Goal: Task Accomplishment & Management: Complete application form

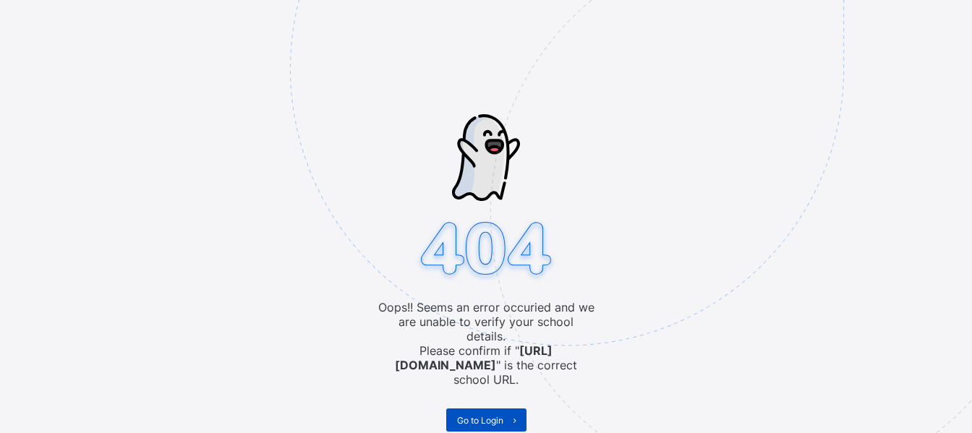
click at [491, 415] on span "Go to Login" at bounding box center [480, 420] width 46 height 11
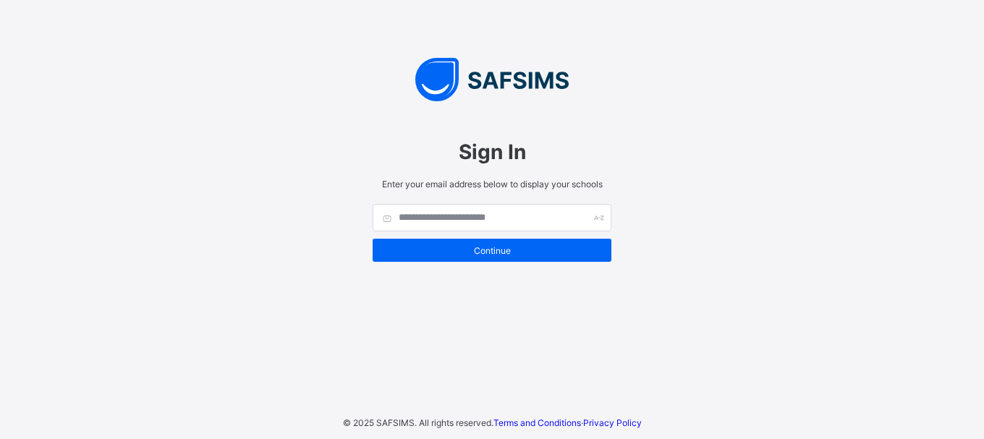
click at [634, 391] on div "Sign In Enter your email address below to display your schools Continue © 2025 …" at bounding box center [492, 219] width 984 height 439
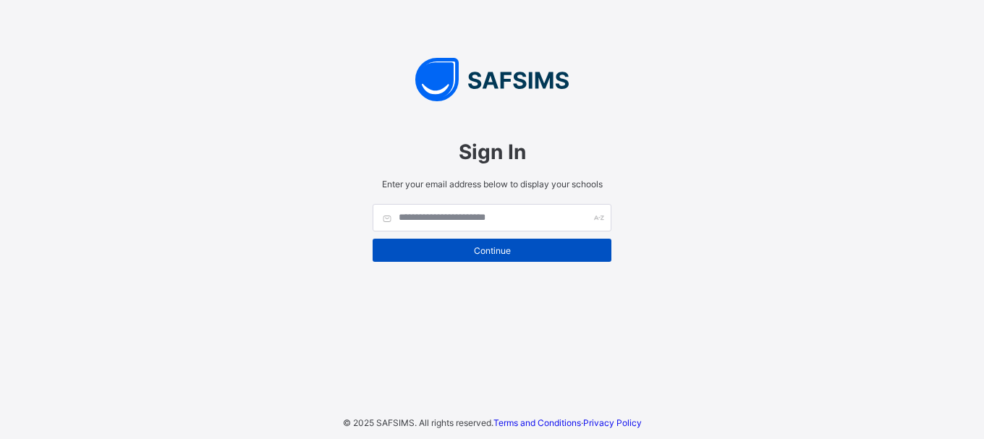
click at [535, 243] on div "Continue" at bounding box center [491, 250] width 239 height 23
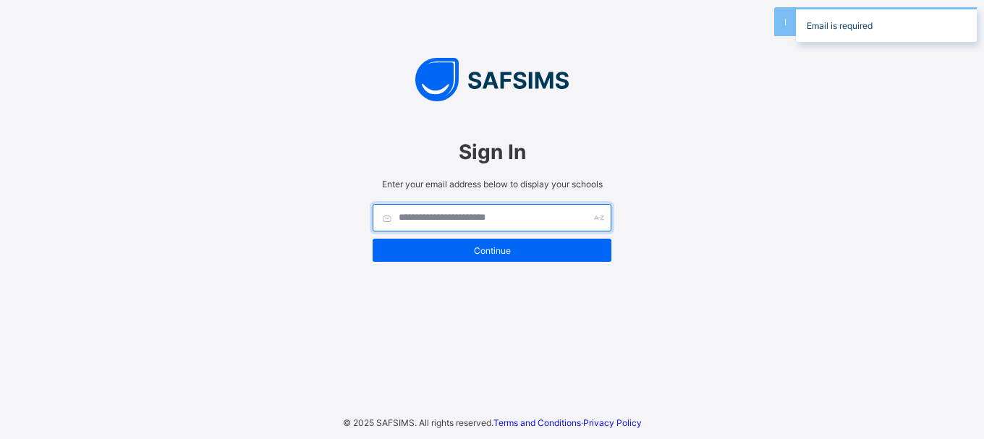
click at [414, 210] on input "text" at bounding box center [491, 217] width 239 height 27
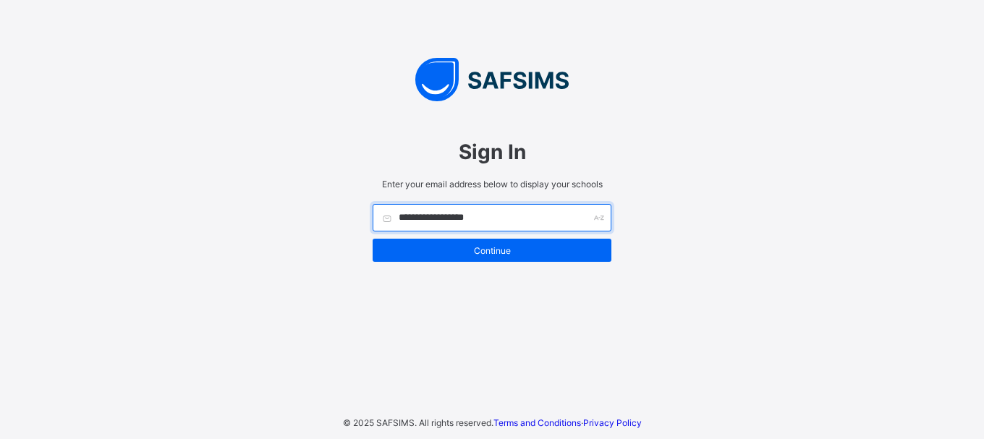
click at [414, 209] on input "**********" at bounding box center [491, 217] width 239 height 27
click at [444, 218] on input "**********" at bounding box center [491, 217] width 239 height 27
click at [491, 222] on input "**********" at bounding box center [491, 217] width 239 height 27
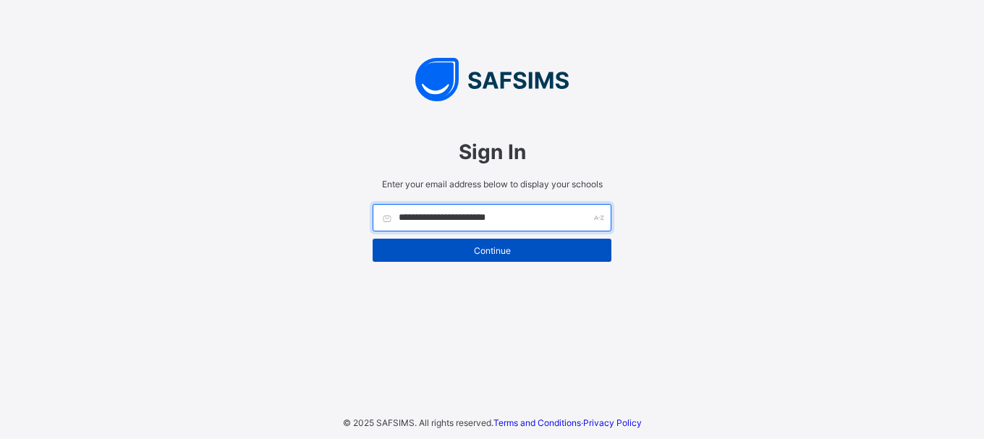
type input "**********"
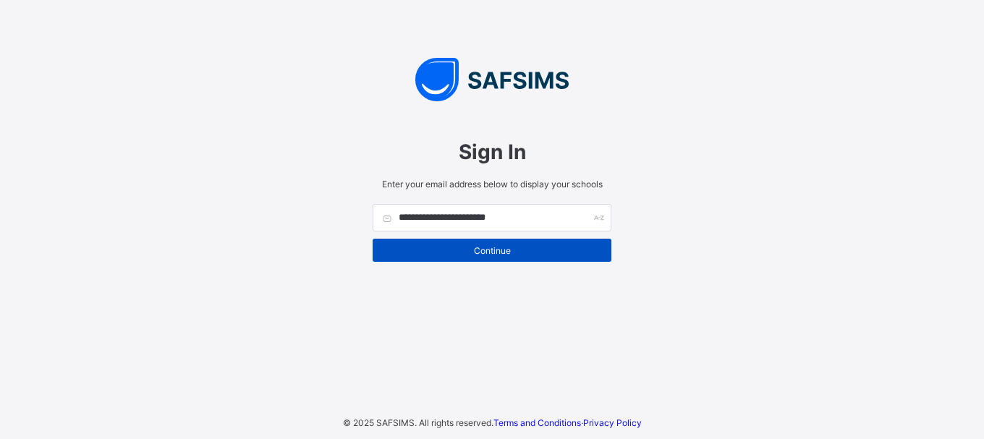
click at [495, 252] on span "Continue" at bounding box center [491, 250] width 217 height 11
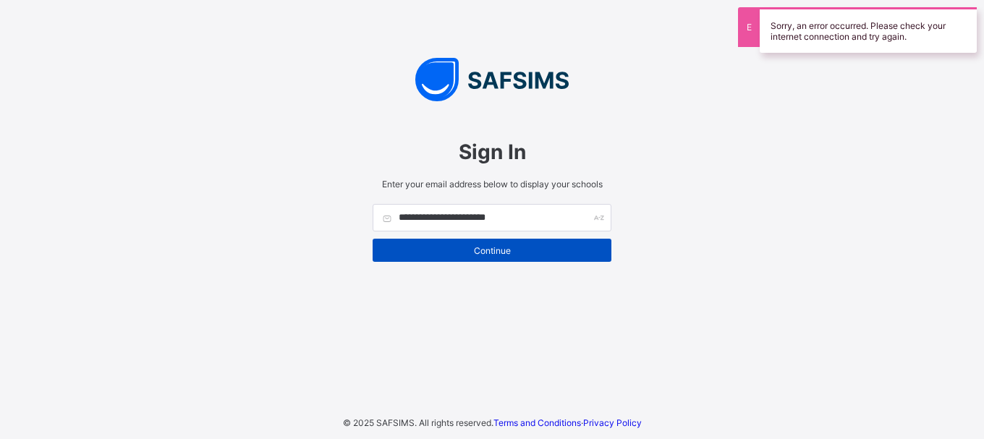
click at [495, 252] on span "Continue" at bounding box center [491, 250] width 217 height 11
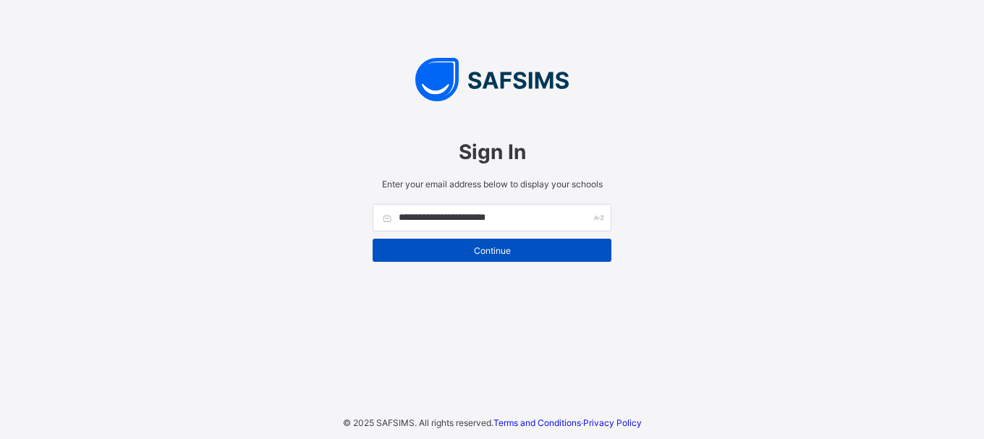
click at [492, 248] on span "Continue" at bounding box center [491, 250] width 217 height 11
click at [492, 249] on span "Continue" at bounding box center [491, 250] width 217 height 11
click at [492, 250] on span "Continue" at bounding box center [491, 250] width 217 height 11
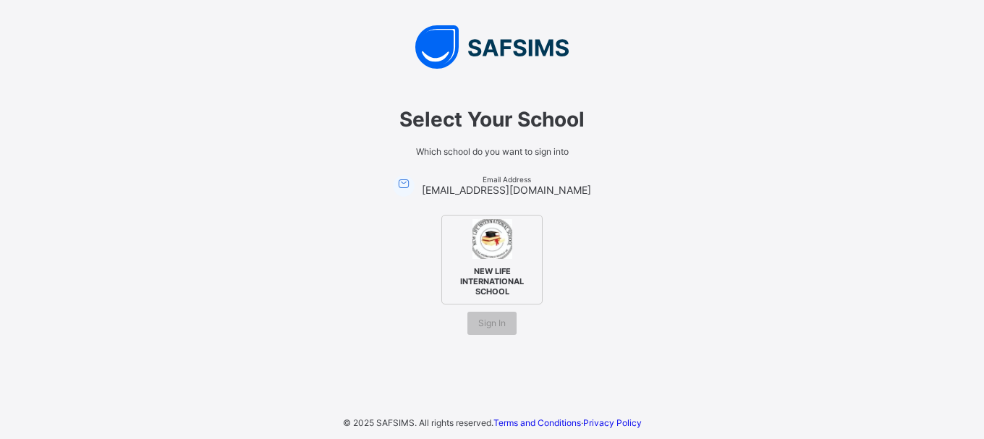
click at [498, 273] on span "NEW LIFE INTERNATIONAL SCHOOL" at bounding box center [492, 282] width 88 height 38
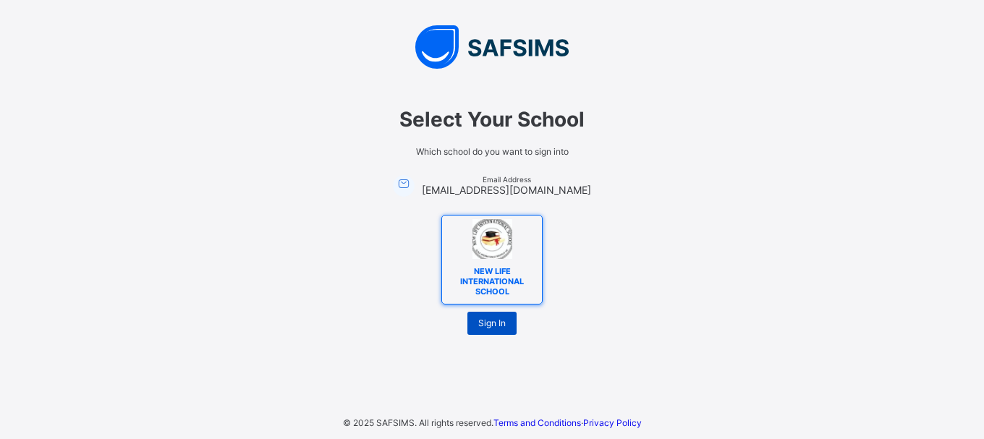
click at [498, 321] on span "Sign In" at bounding box center [491, 323] width 27 height 11
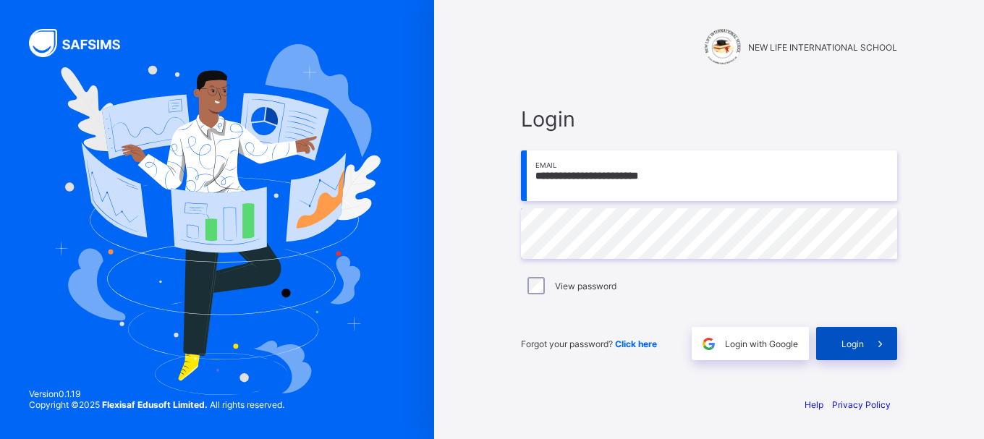
click at [851, 340] on span "Login" at bounding box center [852, 344] width 22 height 11
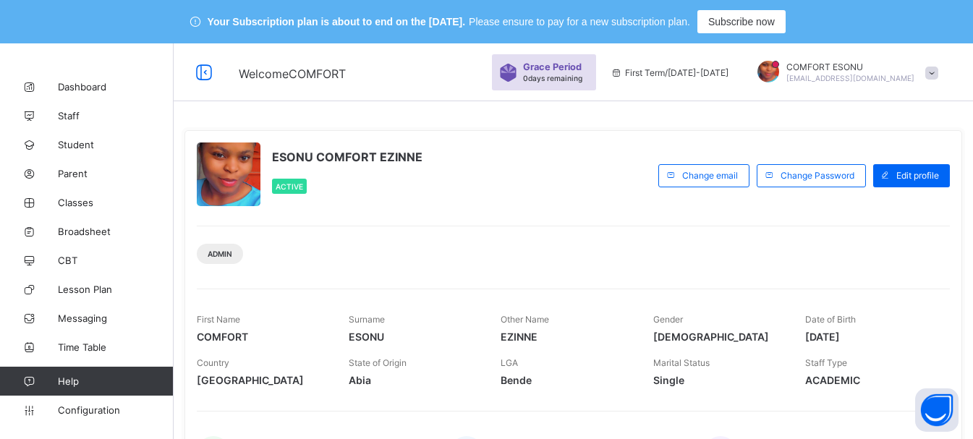
click at [582, 67] on span "Grace Period" at bounding box center [552, 66] width 59 height 11
click at [713, 182] on div "Change email" at bounding box center [703, 175] width 91 height 23
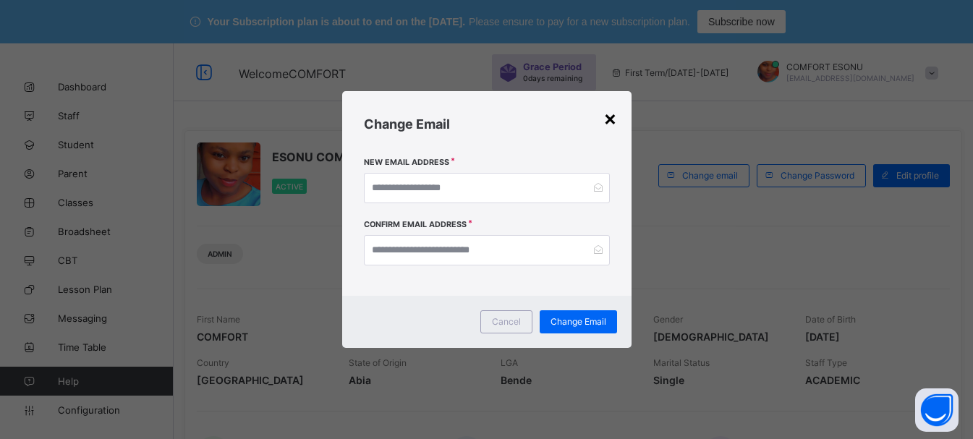
click at [612, 119] on div "×" at bounding box center [610, 118] width 14 height 25
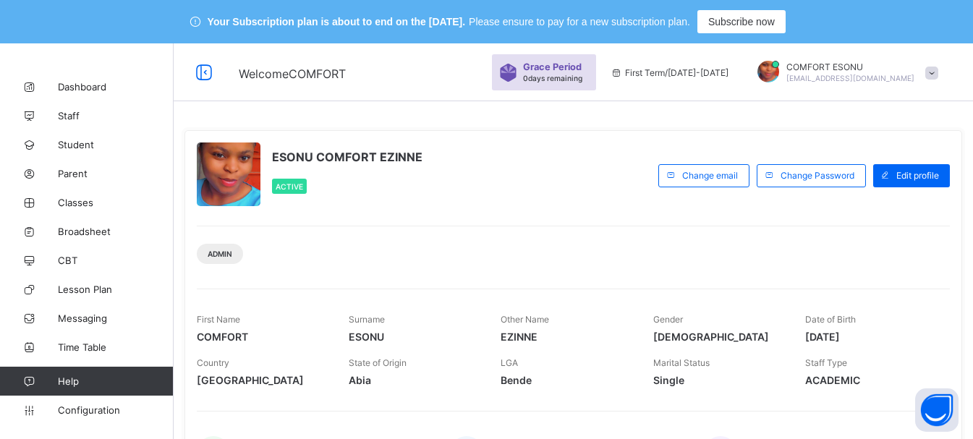
click at [695, 69] on span "First Term / 2025-2026" at bounding box center [669, 72] width 118 height 11
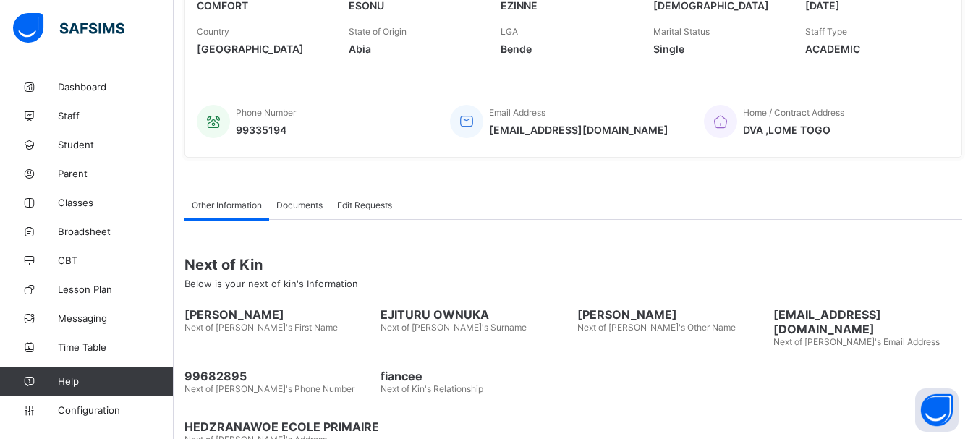
scroll to position [355, 0]
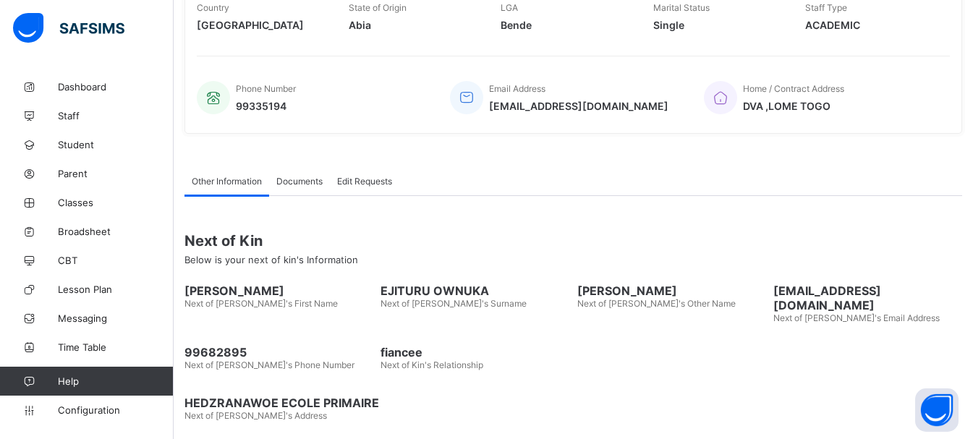
click at [303, 191] on div "Documents" at bounding box center [299, 180] width 61 height 29
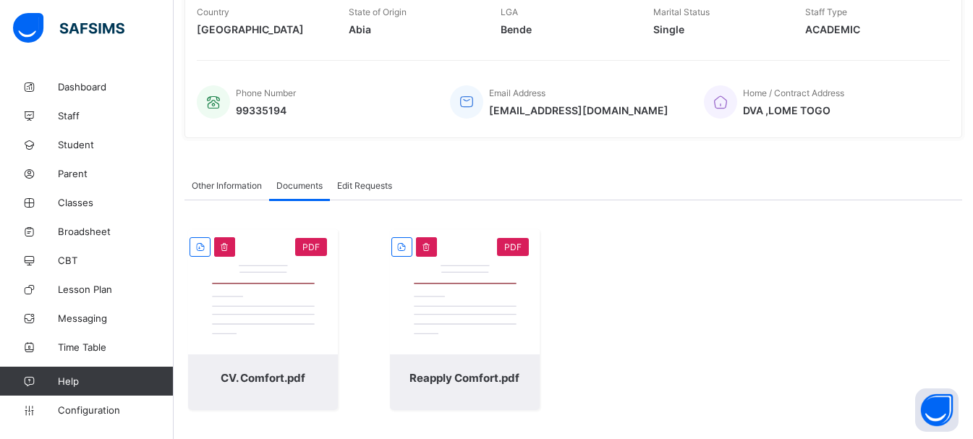
click at [302, 191] on div "Documents" at bounding box center [299, 185] width 61 height 29
click at [67, 141] on span "Student" at bounding box center [116, 145] width 116 height 12
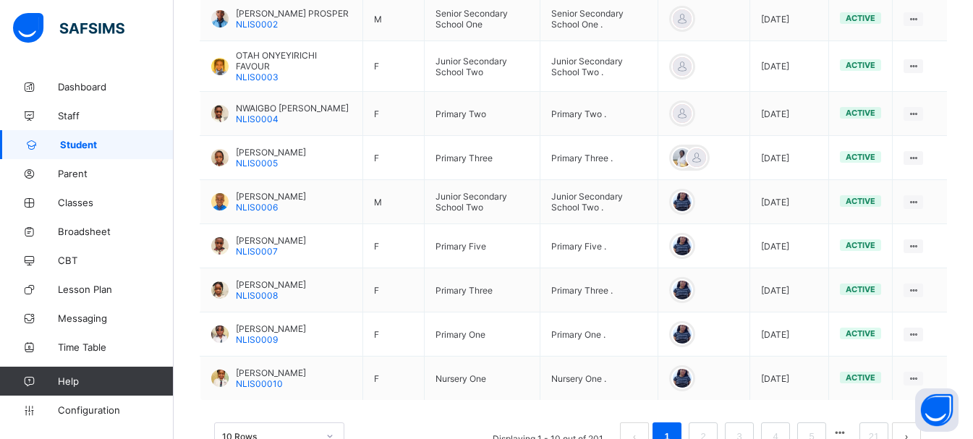
scroll to position [549, 0]
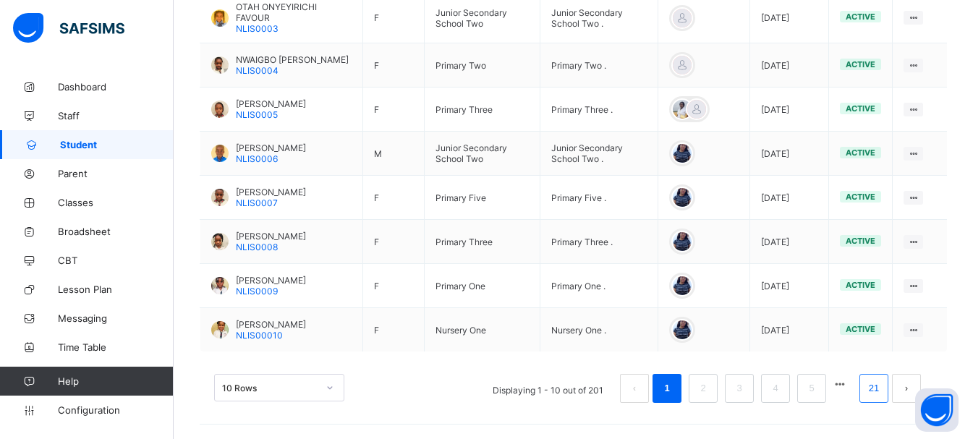
click at [883, 393] on link "21" at bounding box center [873, 388] width 19 height 19
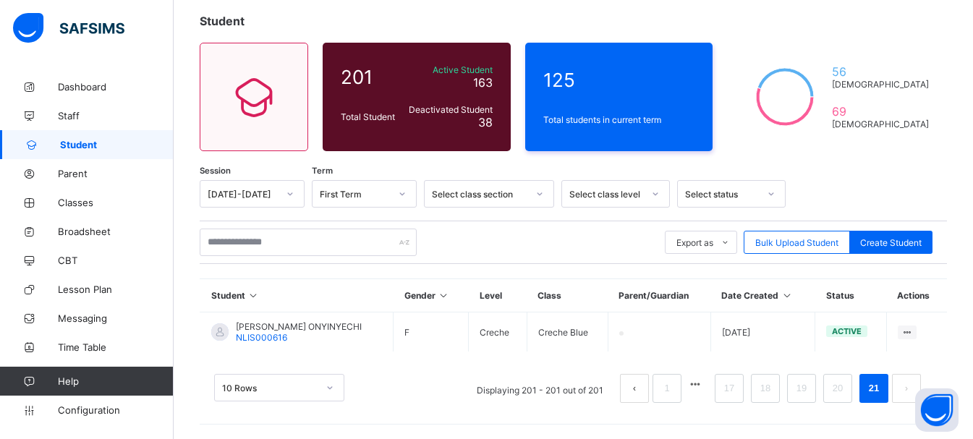
scroll to position [124, 0]
click at [847, 391] on link "20" at bounding box center [837, 388] width 19 height 19
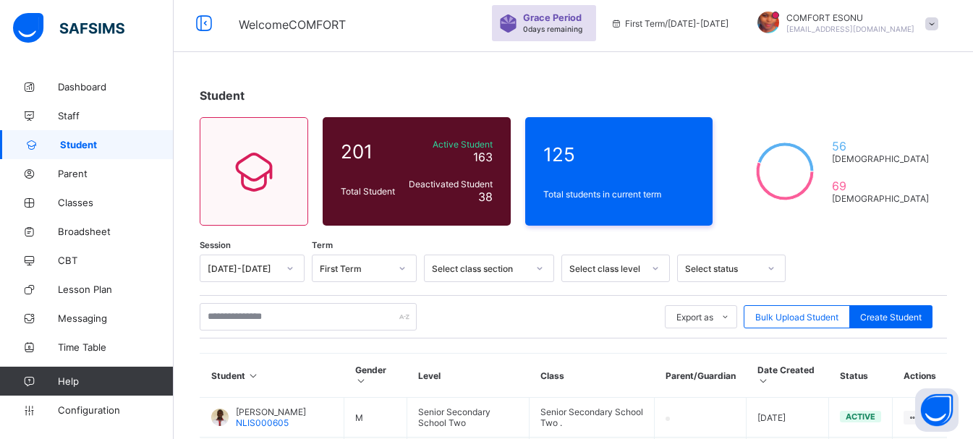
scroll to position [0, 0]
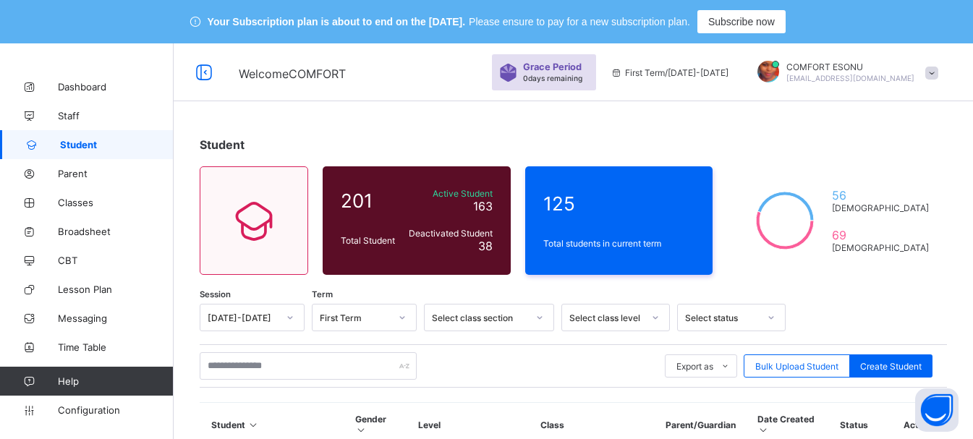
click at [938, 76] on span at bounding box center [931, 73] width 13 height 13
click at [807, 98] on div "Grace Period 0 days remaining First Term / 2025-2026 COMFORT ESONU esonucomfort…" at bounding box center [732, 72] width 481 height 58
click at [728, 68] on span "First Term / 2025-2026" at bounding box center [669, 72] width 118 height 11
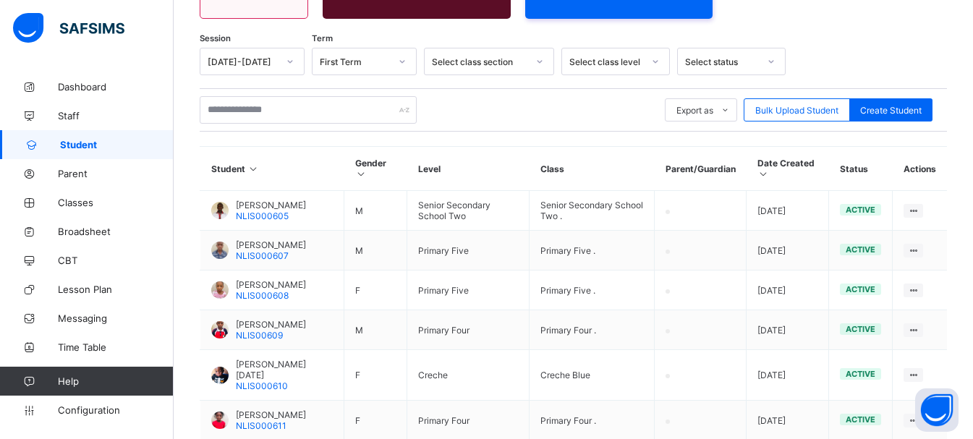
scroll to position [558, 0]
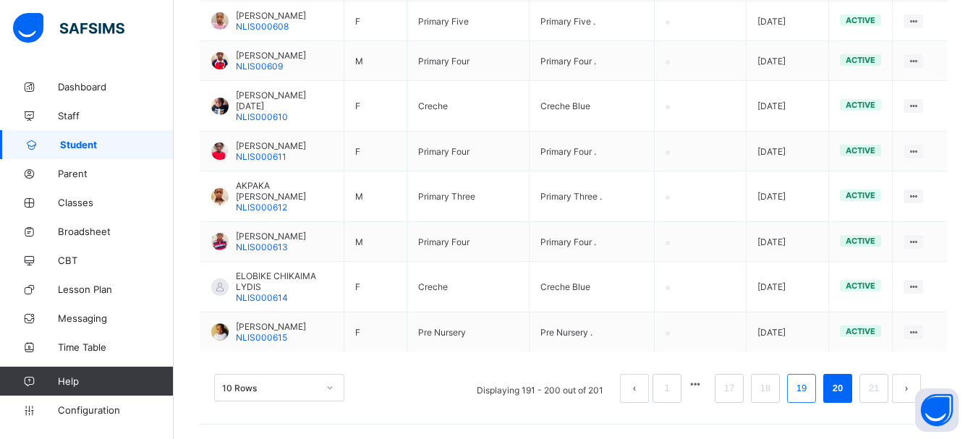
click at [811, 385] on link "19" at bounding box center [801, 388] width 19 height 19
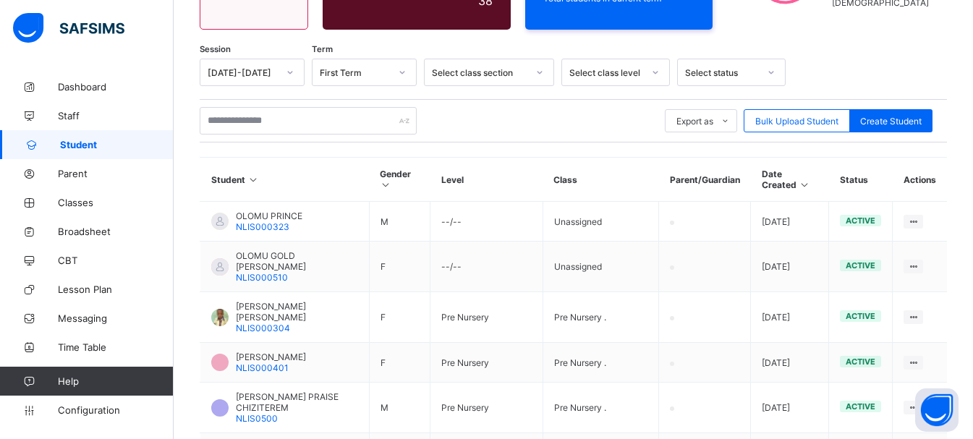
scroll to position [525, 0]
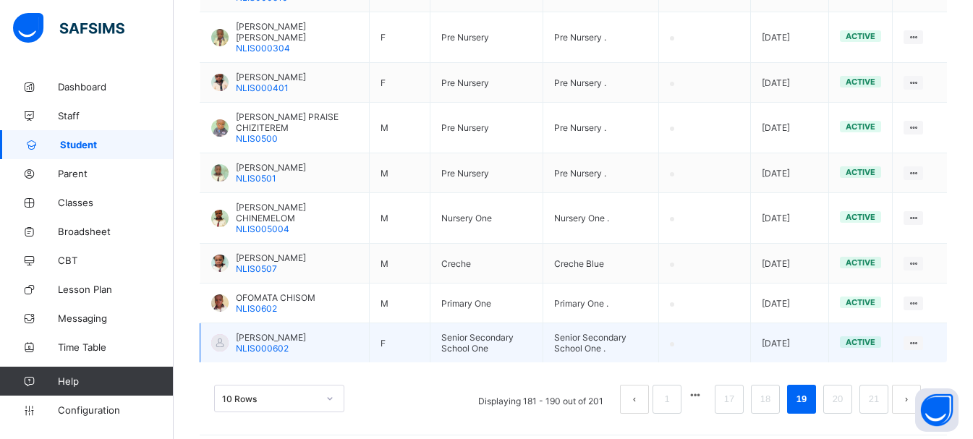
click at [215, 334] on div at bounding box center [219, 342] width 17 height 17
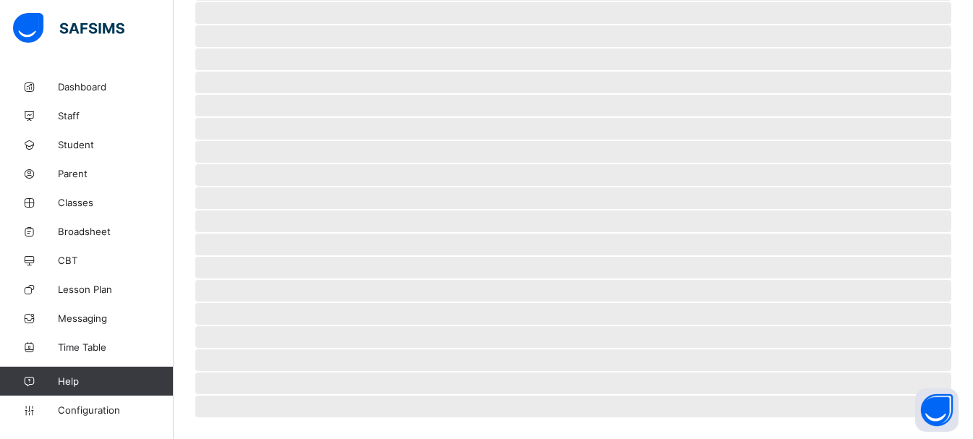
scroll to position [394, 0]
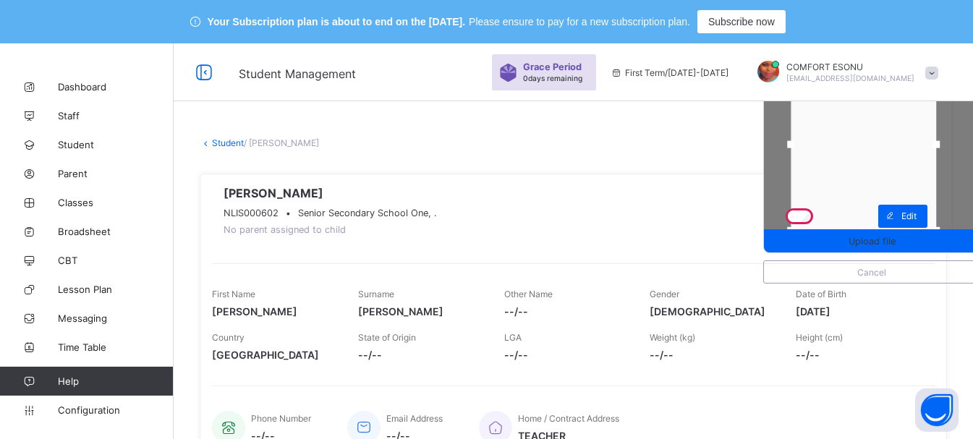
drag, startPoint x: 822, startPoint y: 146, endPoint x: 794, endPoint y: 152, distance: 28.1
click at [794, 152] on div at bounding box center [791, 145] width 22 height 22
drag, startPoint x: 950, startPoint y: 145, endPoint x: 983, endPoint y: 155, distance: 34.6
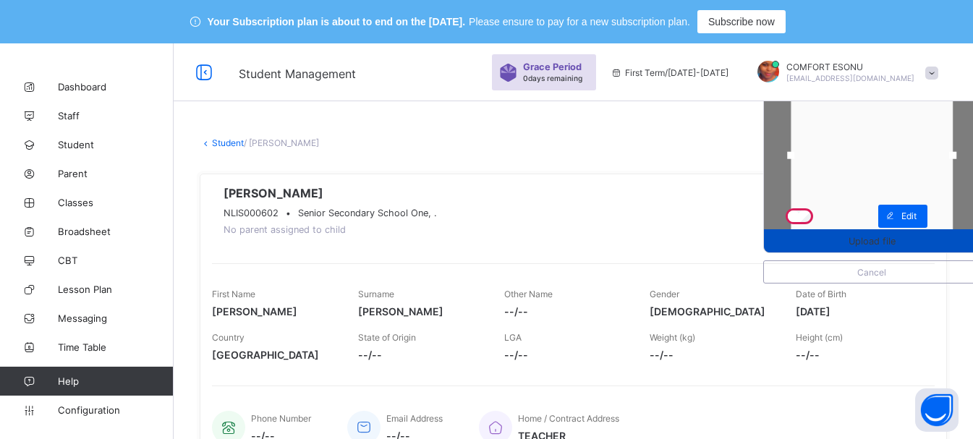
drag, startPoint x: 884, startPoint y: 227, endPoint x: 884, endPoint y: 250, distance: 22.4
click at [884, 250] on div "Upload file" at bounding box center [871, 144] width 217 height 217
click at [882, 240] on span "Upload file" at bounding box center [871, 241] width 47 height 11
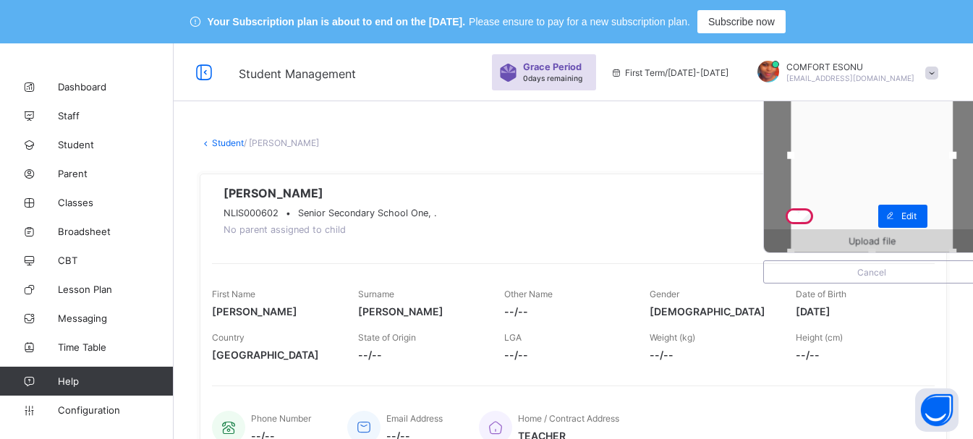
click at [882, 239] on div "Upload file" at bounding box center [872, 240] width 216 height 23
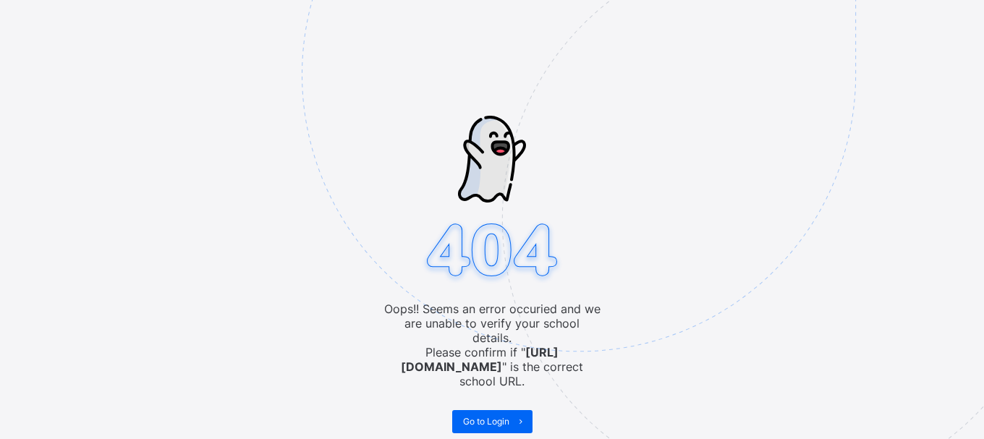
click at [579, 291] on img at bounding box center [679, 146] width 754 height 699
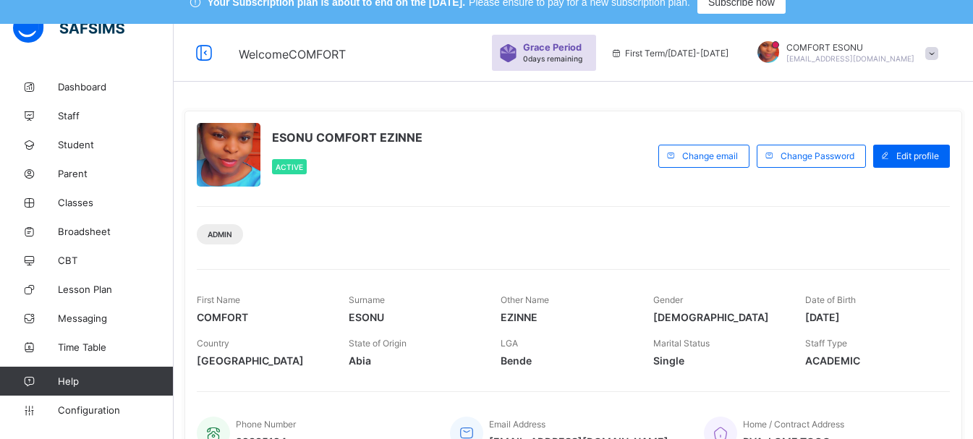
scroll to position [29, 0]
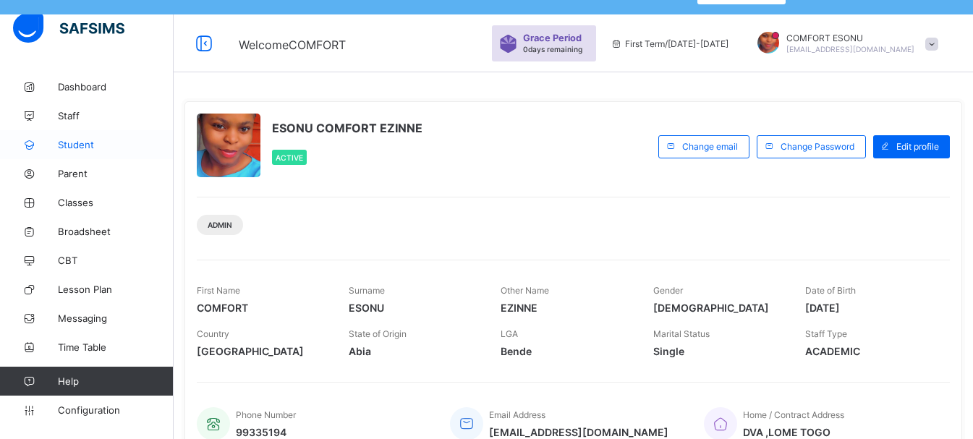
click at [81, 142] on span "Student" at bounding box center [116, 145] width 116 height 12
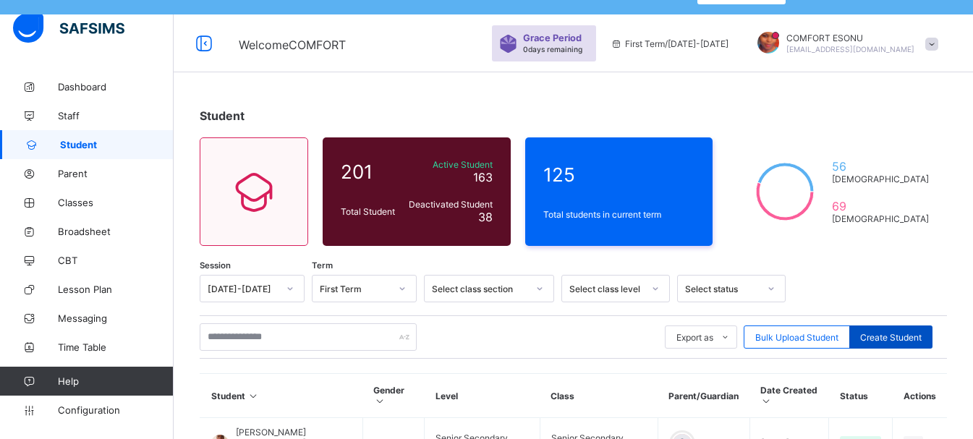
click at [887, 334] on span "Create Student" at bounding box center [890, 337] width 61 height 11
select select "**"
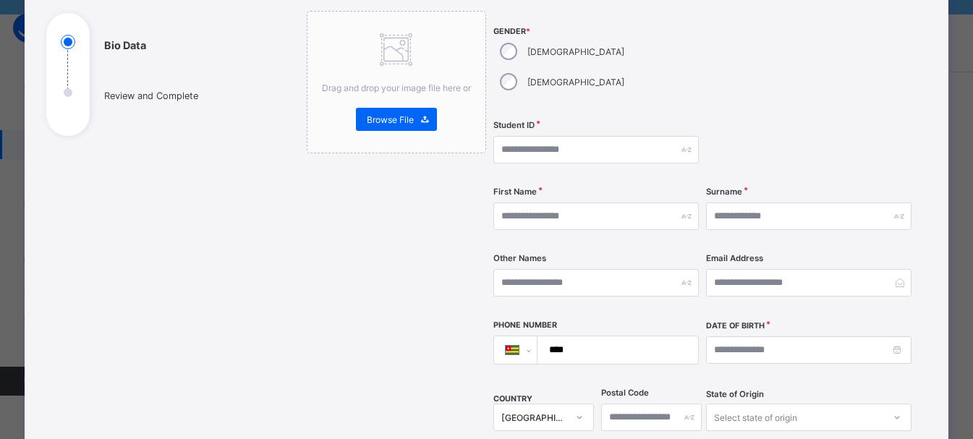
scroll to position [145, 0]
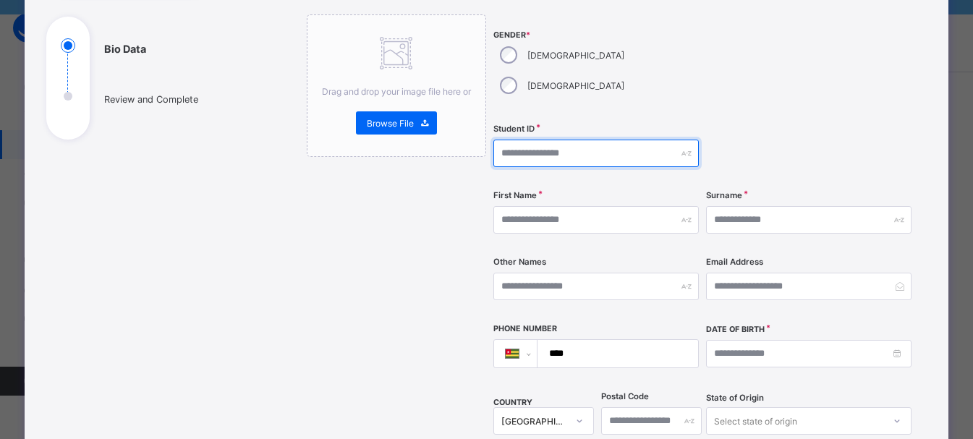
click at [564, 140] on input "text" at bounding box center [595, 153] width 205 height 27
type input "*"
type input "**********"
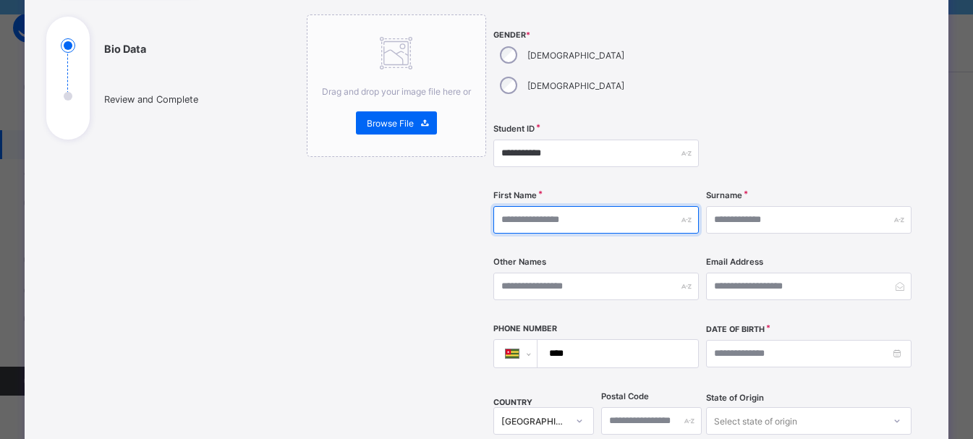
click at [535, 206] on input "text" at bounding box center [595, 219] width 205 height 27
type input "*****"
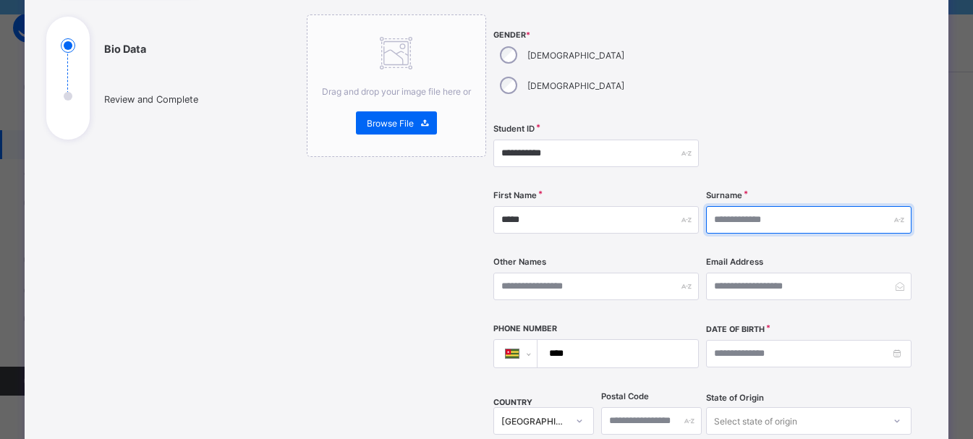
click at [757, 206] on input "text" at bounding box center [808, 219] width 205 height 27
type input "*******"
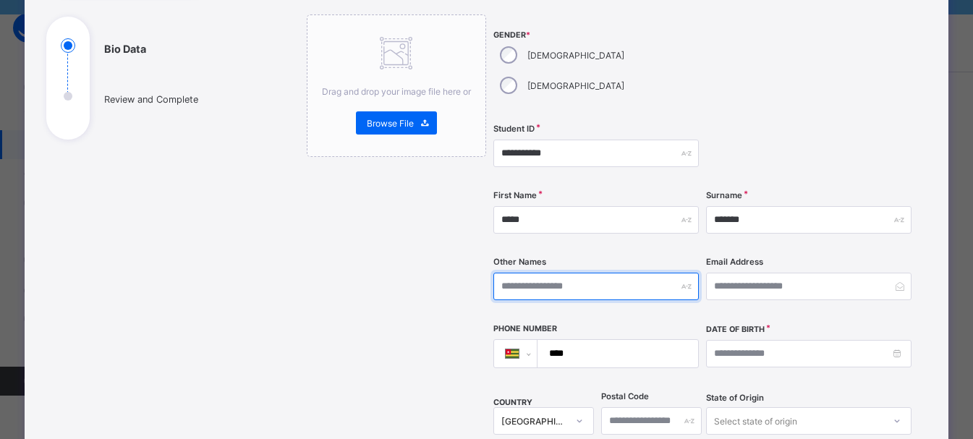
click at [522, 273] on input "text" at bounding box center [595, 286] width 205 height 27
type input "******"
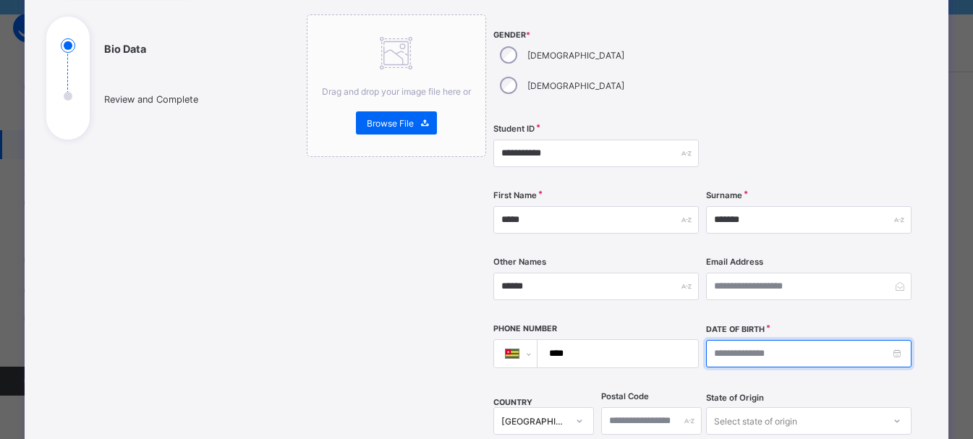
click at [899, 340] on input at bounding box center [808, 353] width 205 height 27
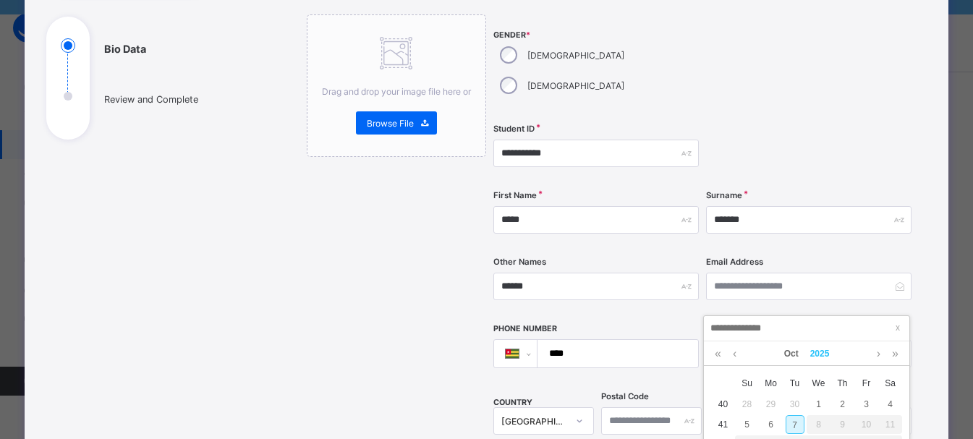
click at [826, 357] on link "2025" at bounding box center [819, 353] width 31 height 25
click at [807, 388] on link "2020" at bounding box center [806, 394] width 33 height 26
click at [793, 363] on link "Oct" at bounding box center [791, 353] width 26 height 25
click at [807, 433] on link "May" at bounding box center [806, 437] width 33 height 26
click at [772, 422] on div "4" at bounding box center [771, 424] width 19 height 19
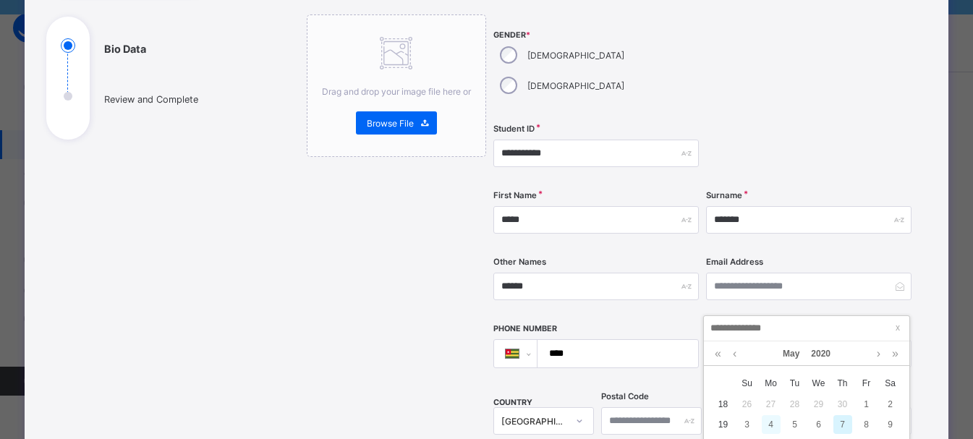
type input "**********"
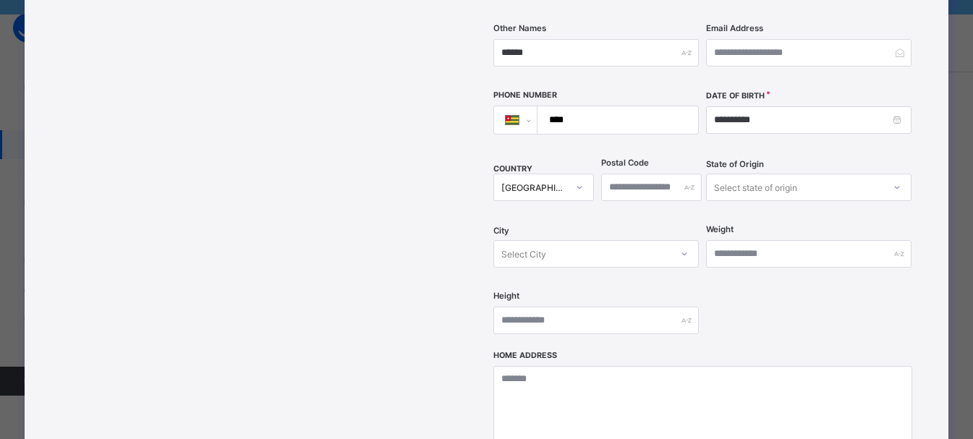
scroll to position [383, 0]
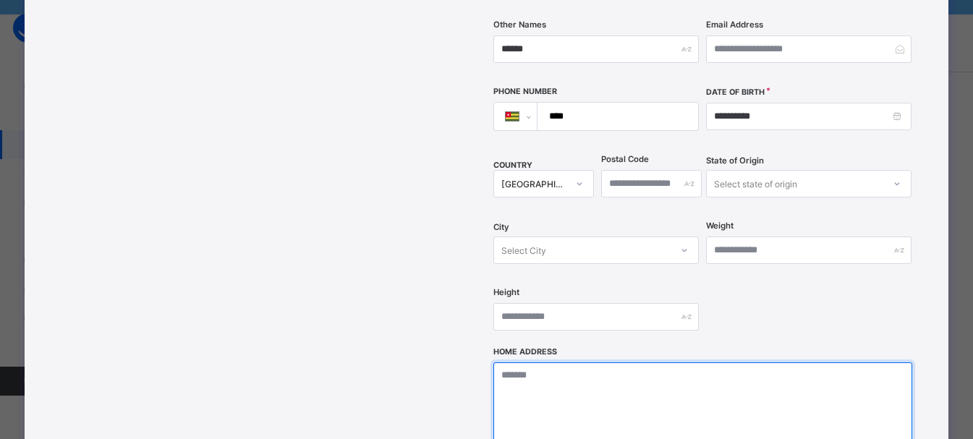
click at [528, 362] on textarea at bounding box center [702, 434] width 419 height 145
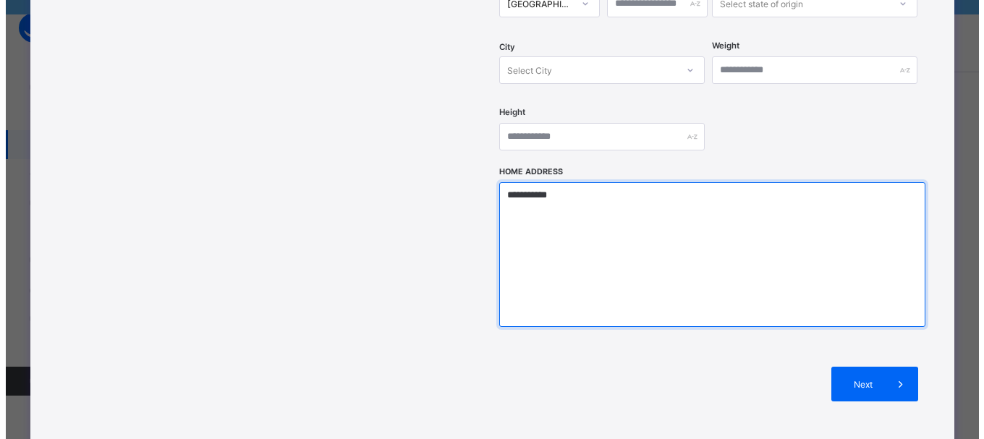
scroll to position [652, 0]
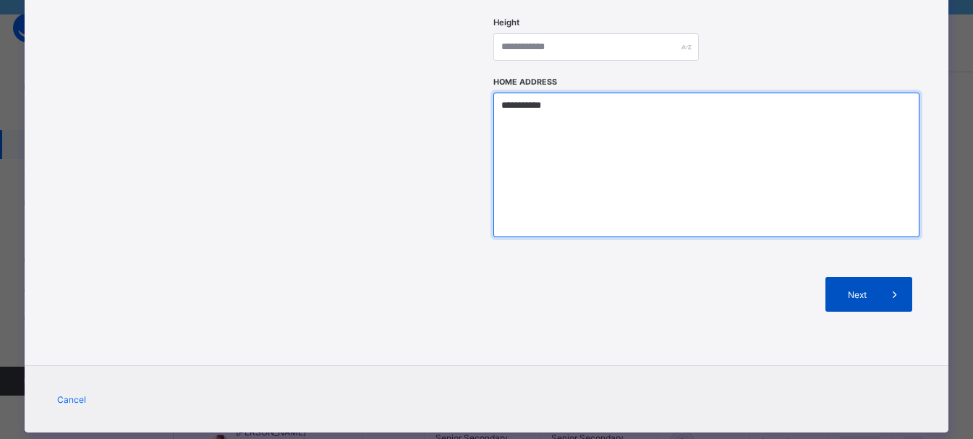
type textarea "**********"
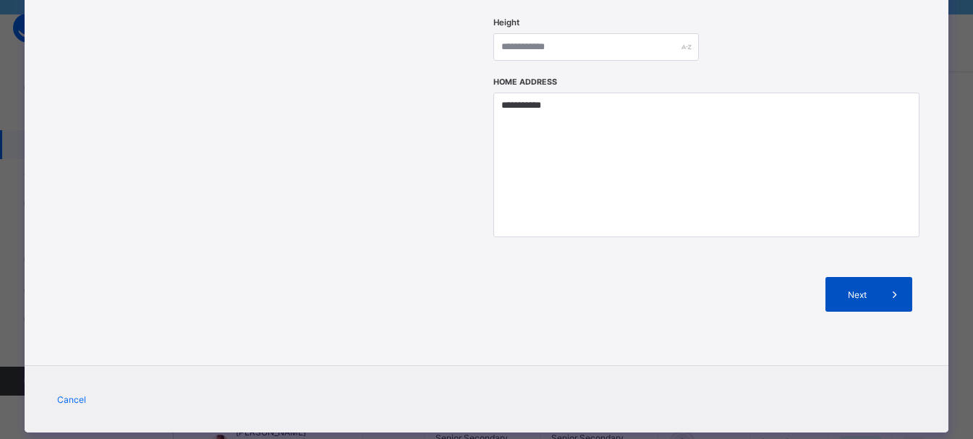
click at [880, 277] on span at bounding box center [894, 294] width 35 height 35
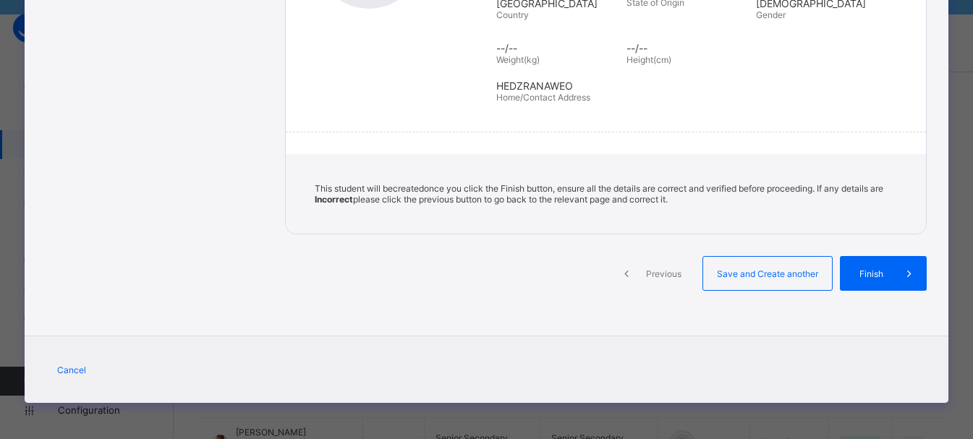
scroll to position [308, 0]
click at [892, 268] on span "Finish" at bounding box center [881, 273] width 41 height 11
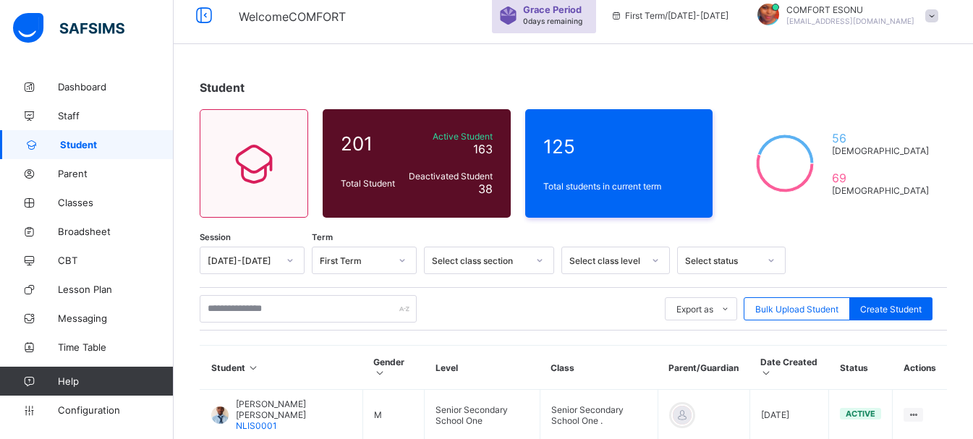
scroll to position [0, 0]
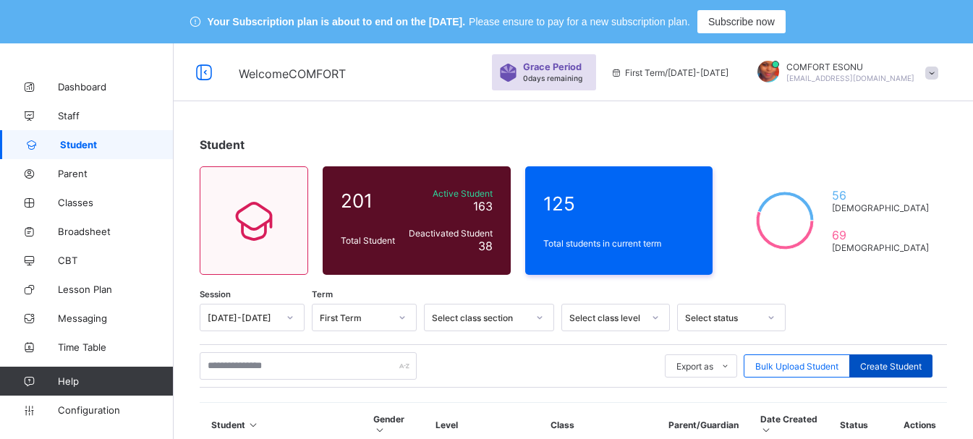
click at [900, 363] on span "Create Student" at bounding box center [890, 366] width 61 height 11
select select "**"
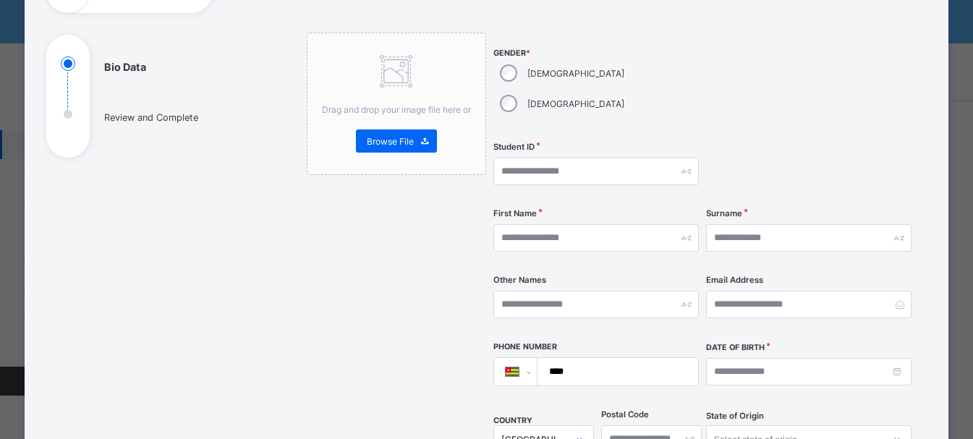
scroll to position [132, 0]
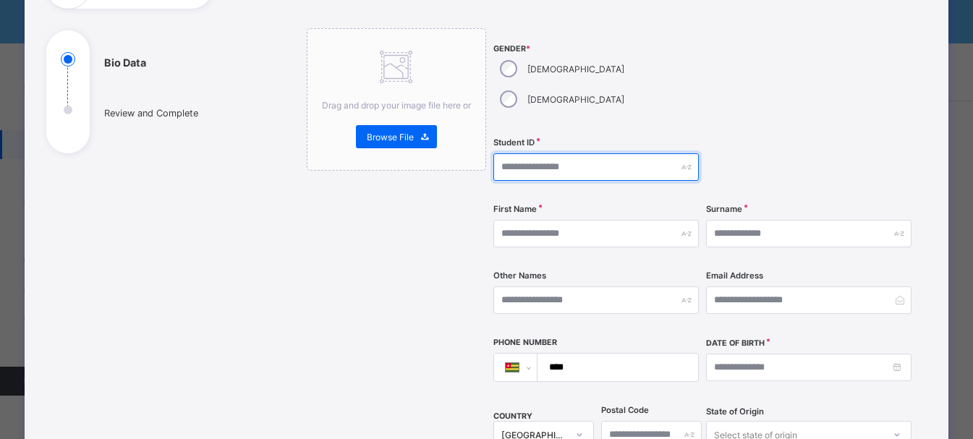
click at [542, 153] on input "text" at bounding box center [595, 166] width 205 height 27
type input "**********"
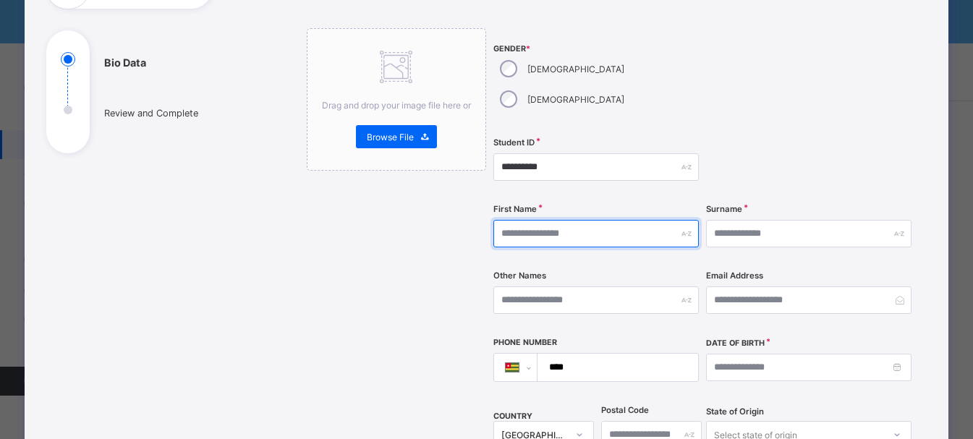
click at [517, 220] on input "text" at bounding box center [595, 233] width 205 height 27
type input "******"
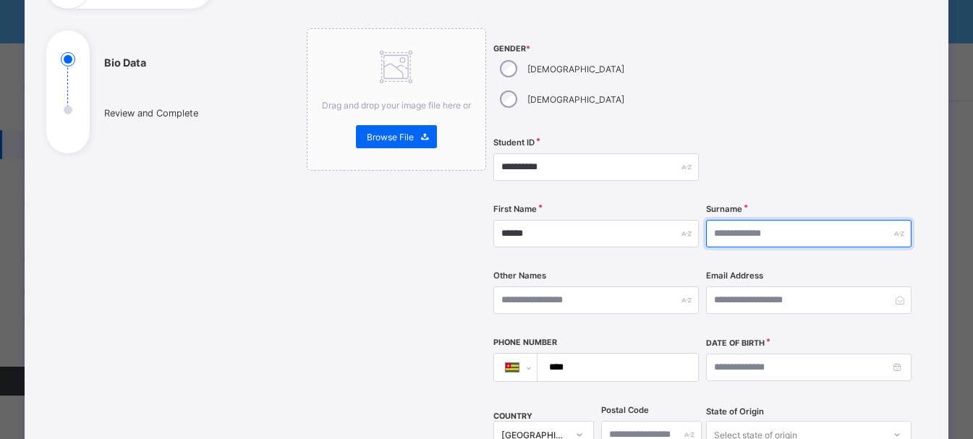
click at [771, 220] on input "text" at bounding box center [808, 233] width 205 height 27
type input "*******"
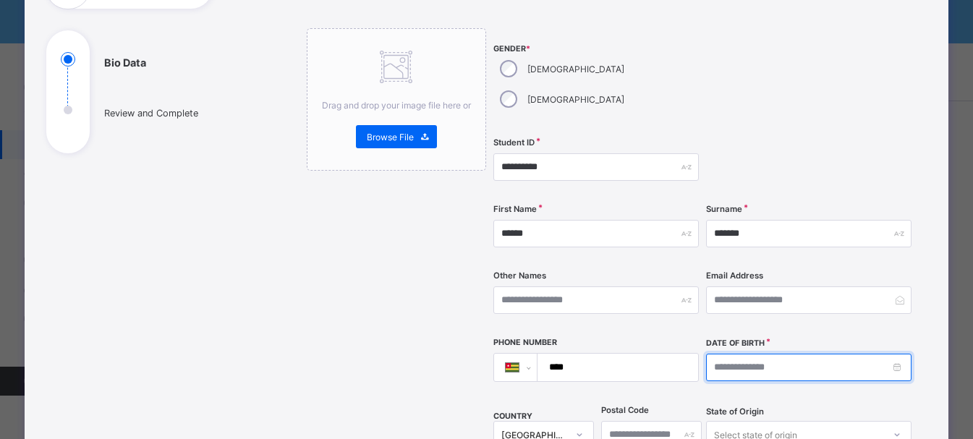
click at [898, 354] on input at bounding box center [808, 367] width 205 height 27
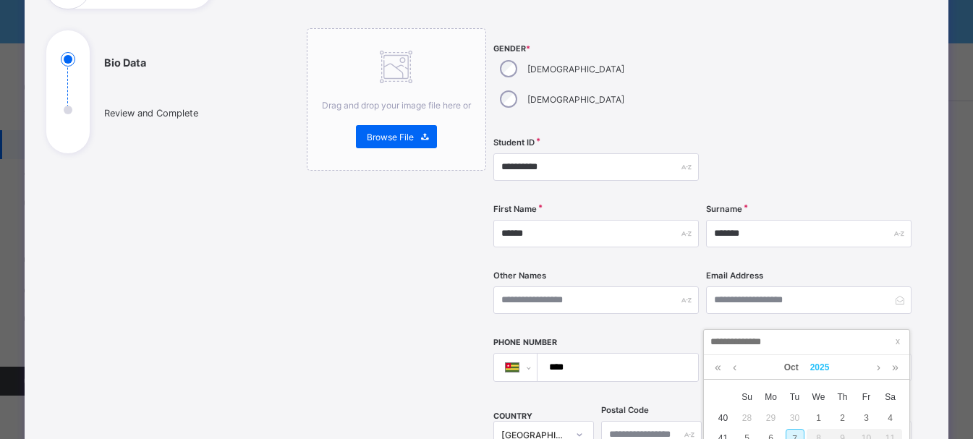
click at [817, 367] on link "2025" at bounding box center [819, 367] width 31 height 25
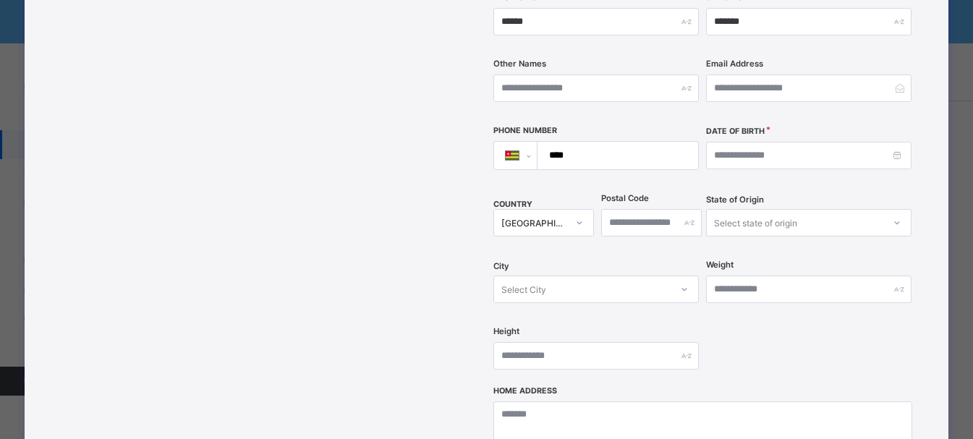
scroll to position [331, 0]
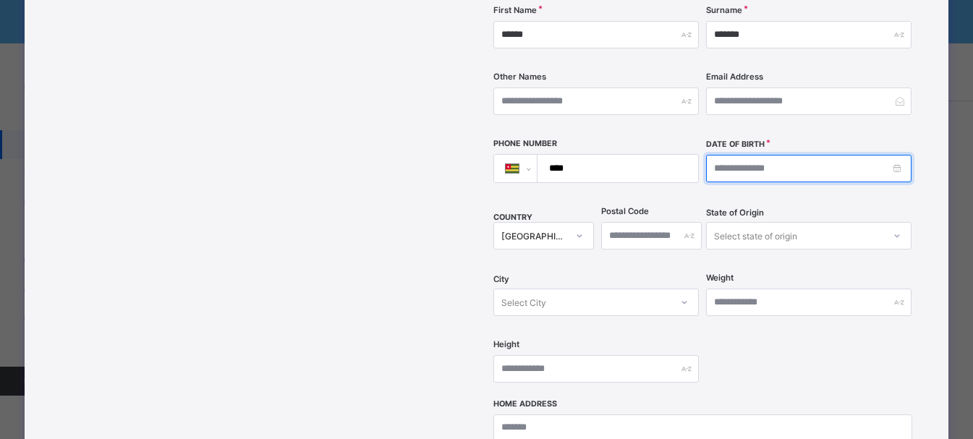
click at [901, 155] on input at bounding box center [808, 168] width 205 height 27
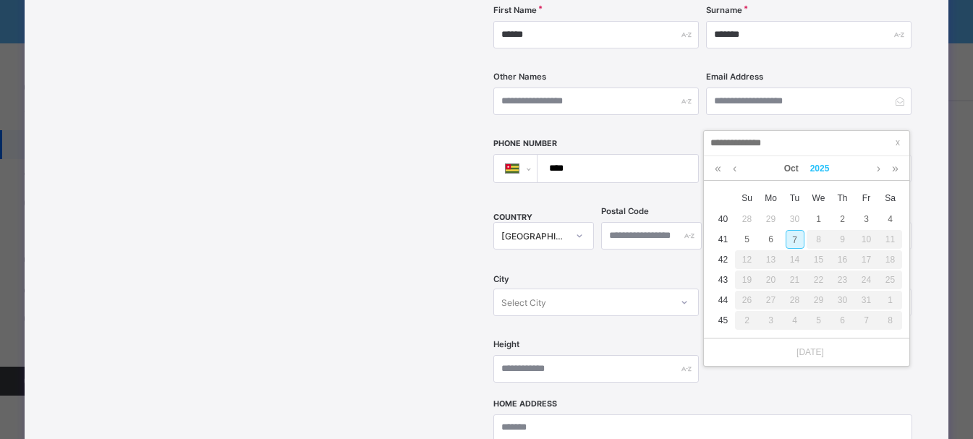
click at [812, 171] on link "2025" at bounding box center [819, 168] width 31 height 25
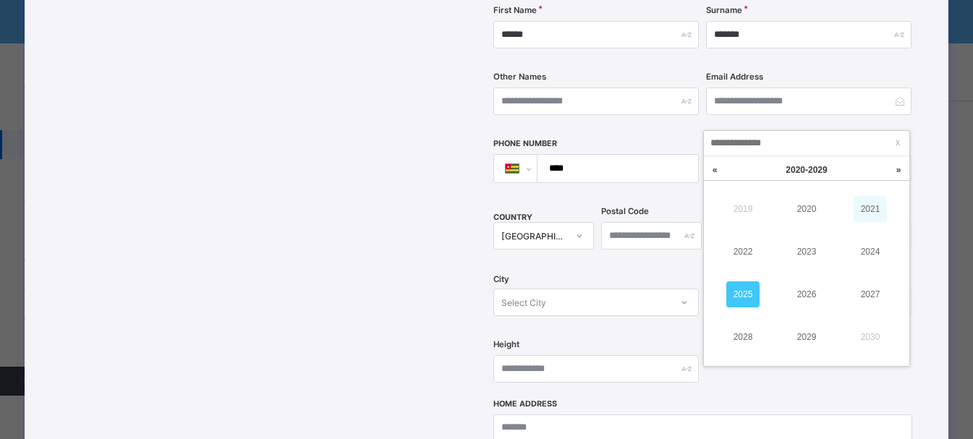
click at [871, 208] on link "2021" at bounding box center [869, 209] width 33 height 26
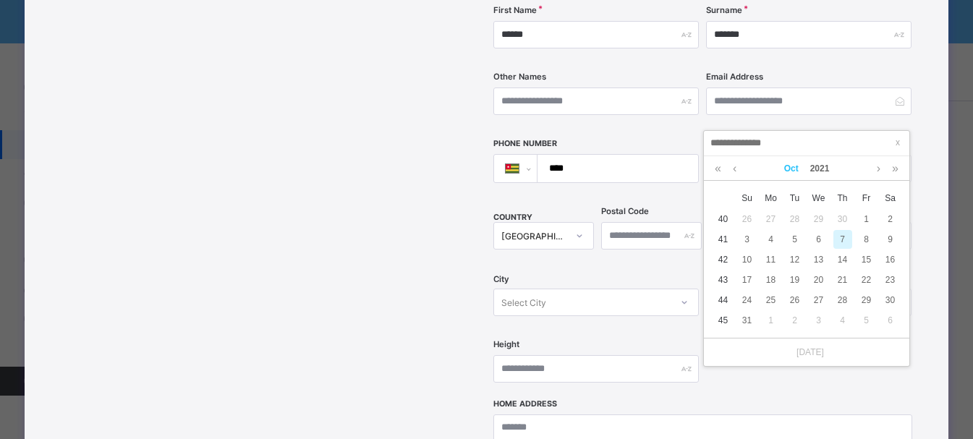
click at [791, 172] on link "Oct" at bounding box center [791, 168] width 26 height 25
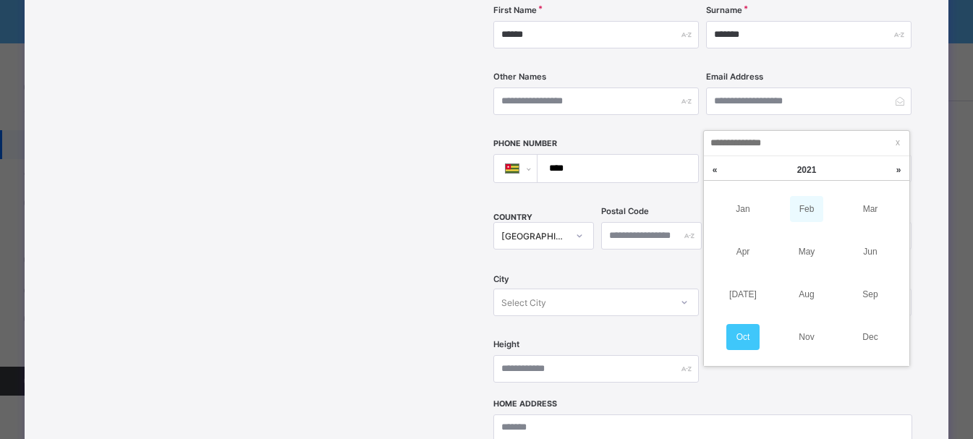
click at [806, 208] on link "Feb" at bounding box center [806, 209] width 33 height 26
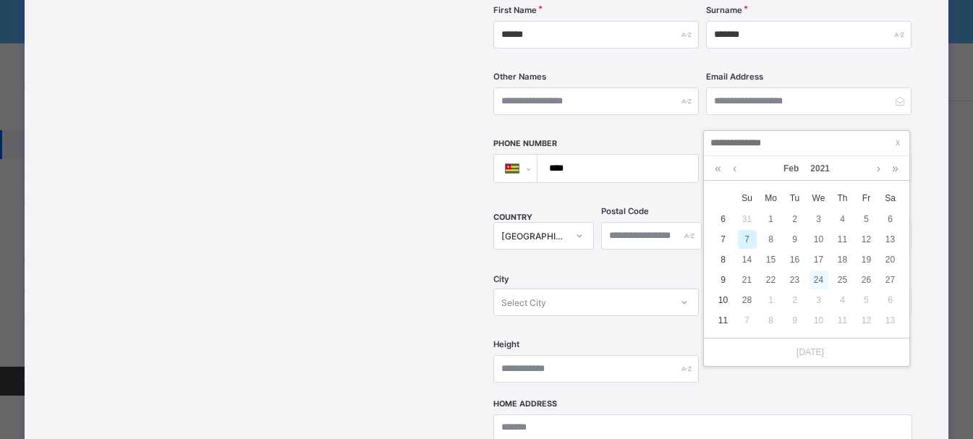
click at [816, 276] on div "24" at bounding box center [818, 280] width 19 height 19
type input "**********"
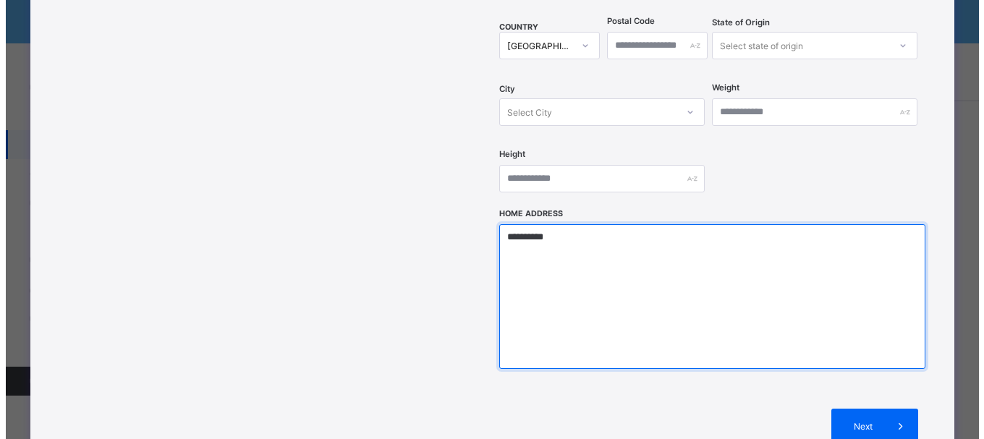
scroll to position [546, 0]
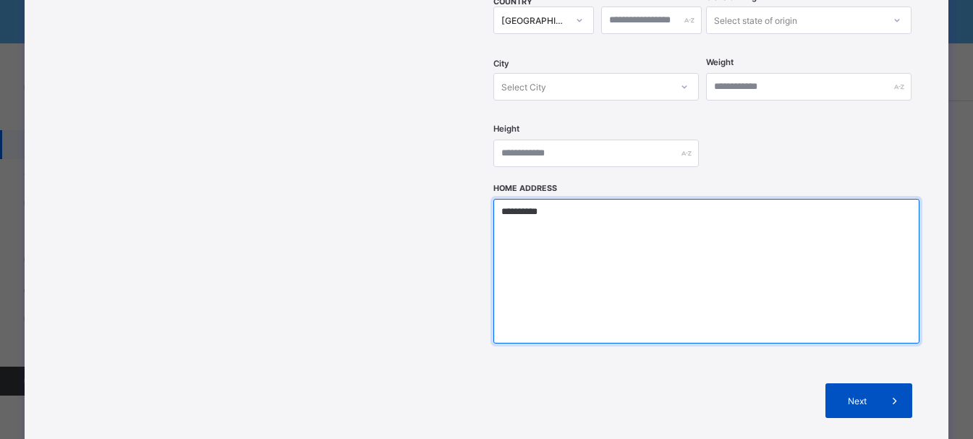
type textarea "**********"
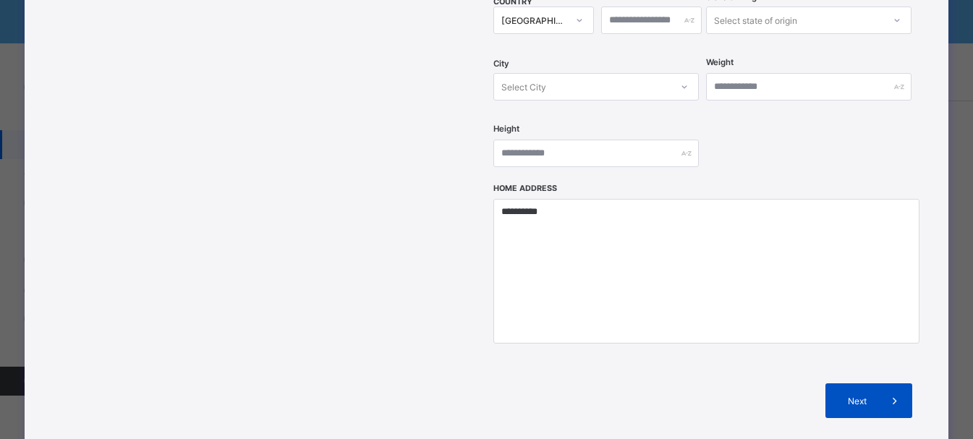
click at [906, 383] on span at bounding box center [894, 400] width 35 height 35
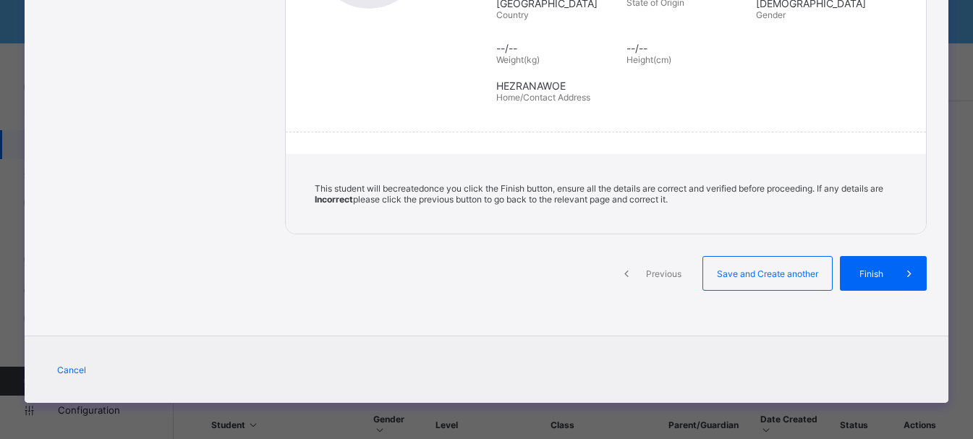
scroll to position [308, 0]
click at [890, 286] on div "Finish" at bounding box center [894, 273] width 87 height 35
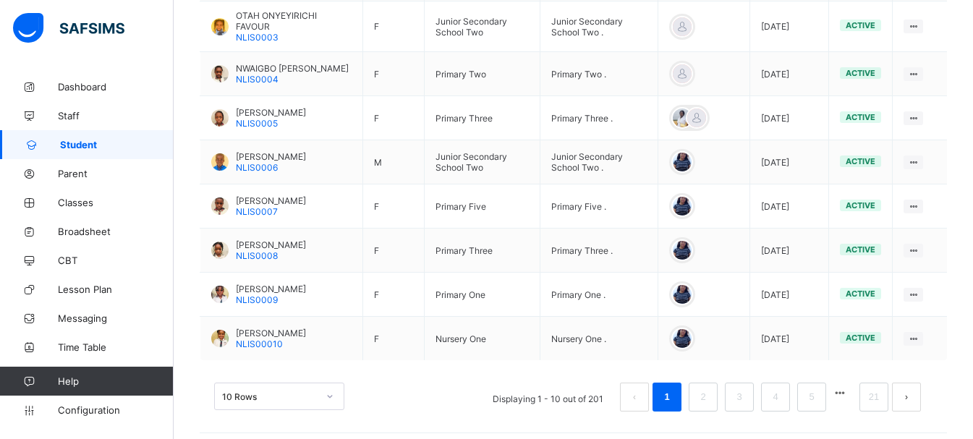
scroll to position [549, 0]
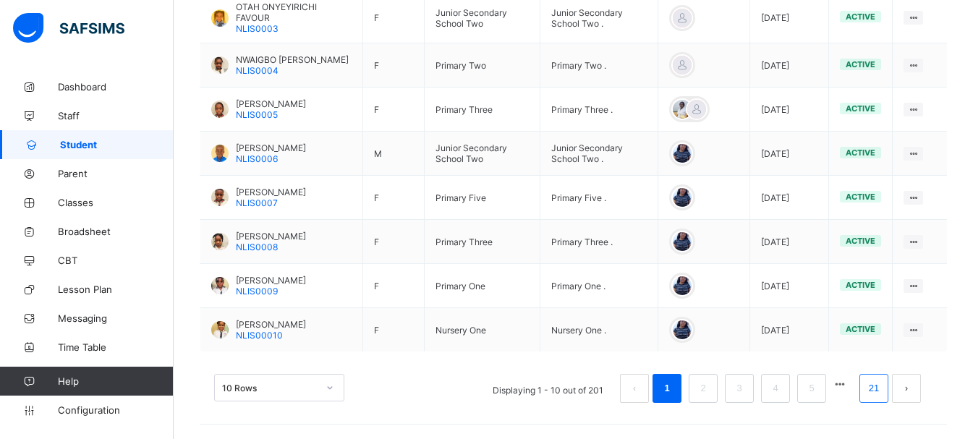
click at [883, 390] on link "21" at bounding box center [873, 388] width 19 height 19
click at [874, 388] on li "21" at bounding box center [873, 388] width 29 height 29
click at [883, 391] on link "21" at bounding box center [873, 388] width 19 height 19
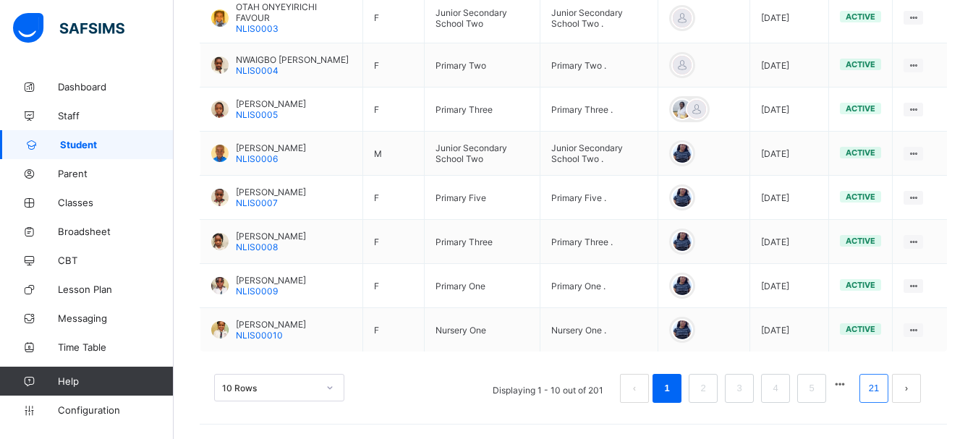
click at [886, 400] on li "21" at bounding box center [873, 388] width 29 height 29
click at [822, 378] on li "5" at bounding box center [811, 388] width 29 height 29
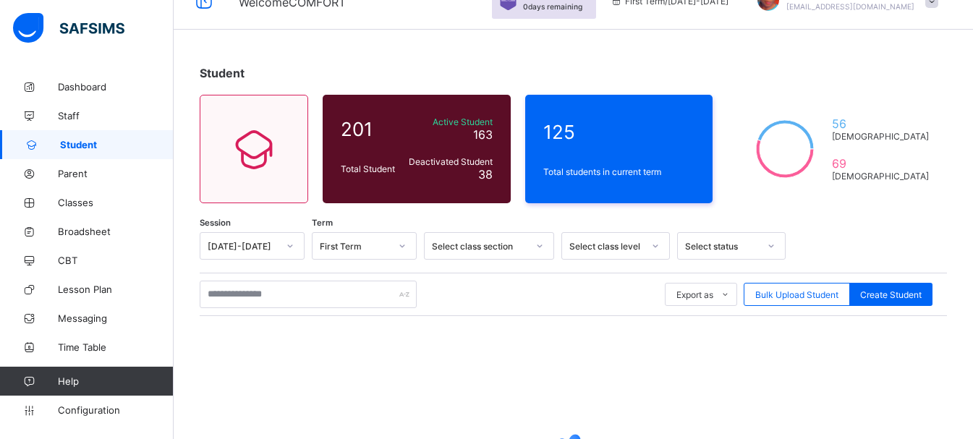
scroll to position [245, 0]
